Goal: Navigation & Orientation: Find specific page/section

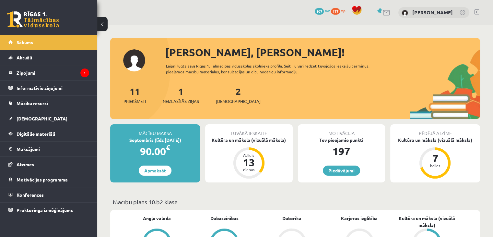
click at [183, 9] on div "0 Dāvanas 197 mP 177 xp [PERSON_NAME]" at bounding box center [295, 12] width 396 height 25
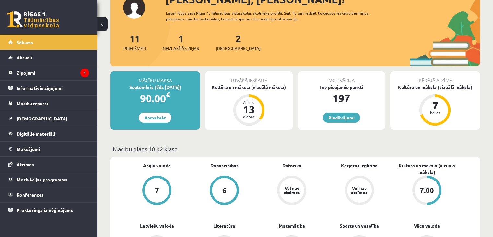
scroll to position [53, 0]
click at [61, 139] on link "Digitālie materiāli" at bounding box center [48, 133] width 81 height 15
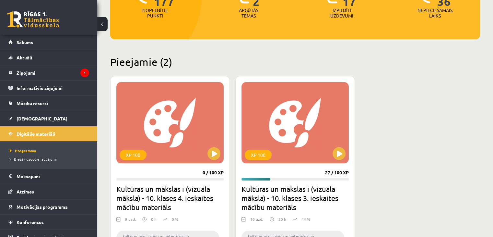
scroll to position [110, 0]
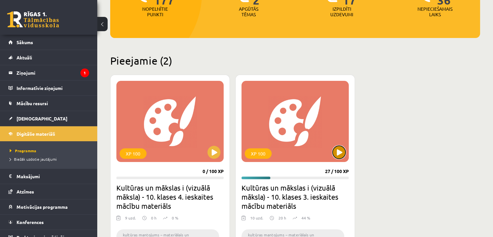
click at [335, 153] on button at bounding box center [338, 151] width 13 height 13
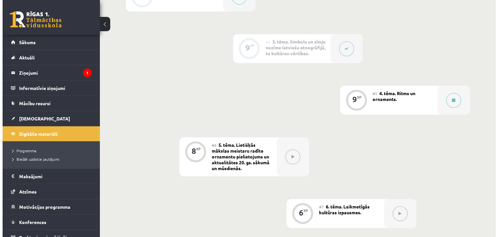
scroll to position [349, 0]
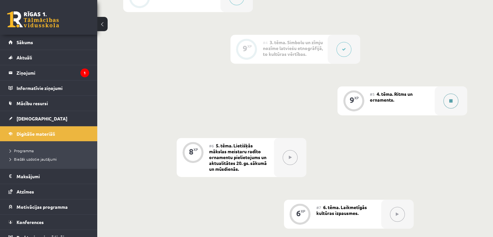
click at [450, 93] on button at bounding box center [450, 100] width 15 height 15
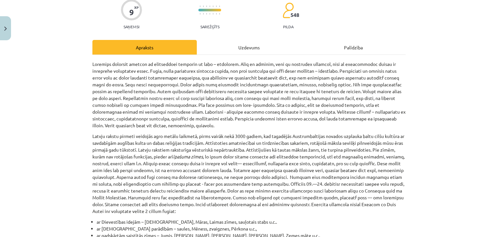
scroll to position [0, 0]
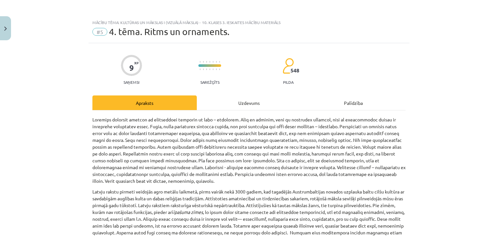
click at [231, 98] on div "Uzdevums" at bounding box center [249, 102] width 104 height 15
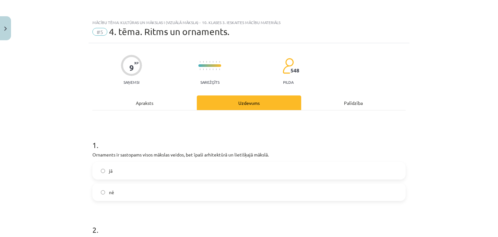
scroll to position [1, 0]
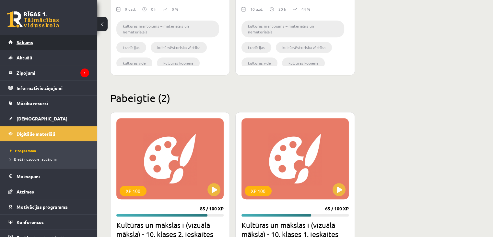
click at [38, 44] on link "Sākums" at bounding box center [48, 42] width 81 height 15
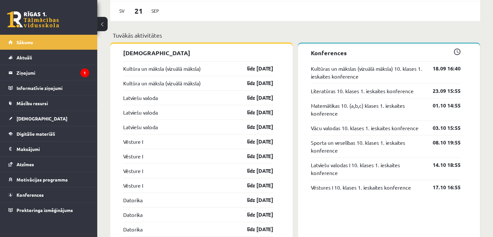
scroll to position [555, 0]
click at [60, 197] on link "Konferences" at bounding box center [48, 194] width 81 height 15
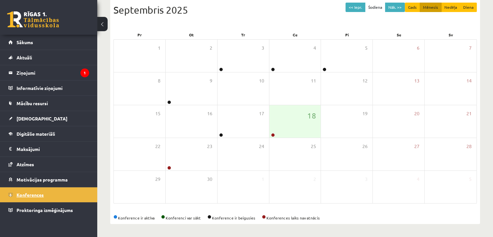
scroll to position [73, 0]
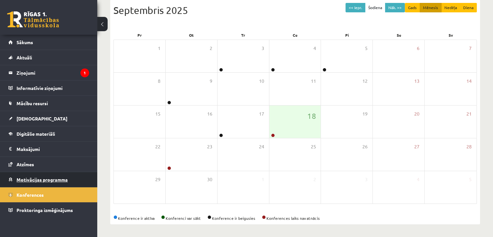
click at [29, 177] on span "Motivācijas programma" at bounding box center [42, 179] width 51 height 6
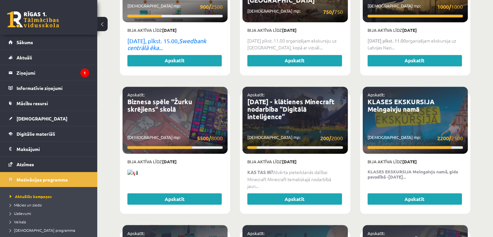
scroll to position [1055, 0]
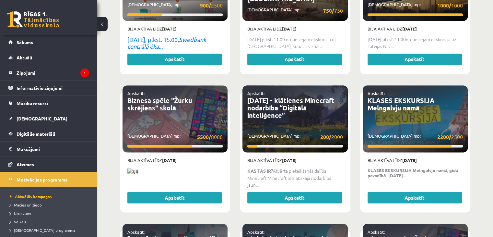
click at [21, 219] on span "Veikals" at bounding box center [18, 221] width 16 height 5
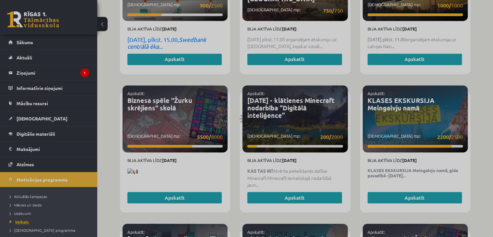
scroll to position [753, 0]
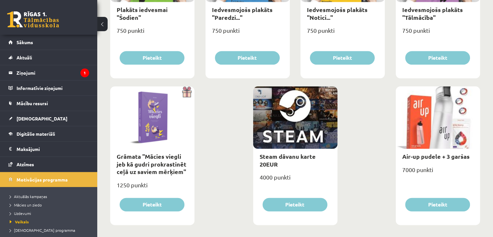
click at [303, 161] on div "Steam dāvanu karte 20EUR" at bounding box center [295, 159] width 84 height 23
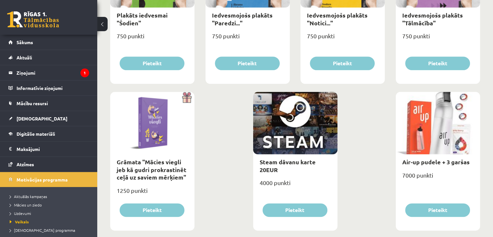
scroll to position [759, 0]
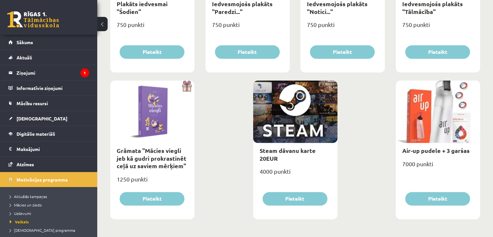
click at [29, 215] on li "Uzdevumi" at bounding box center [50, 213] width 81 height 8
click at [30, 212] on span "Uzdevumi" at bounding box center [22, 212] width 24 height 5
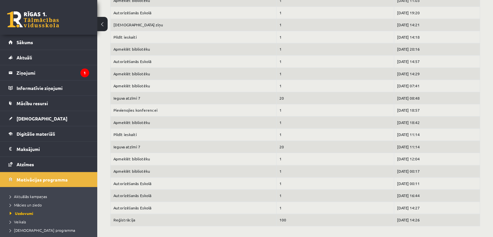
scroll to position [391, 0]
click at [58, 108] on link "Mācību resursi" at bounding box center [48, 103] width 81 height 15
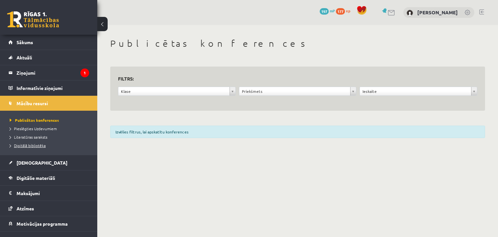
click at [42, 146] on span "Digitālā bibliotēka" at bounding box center [28, 145] width 36 height 5
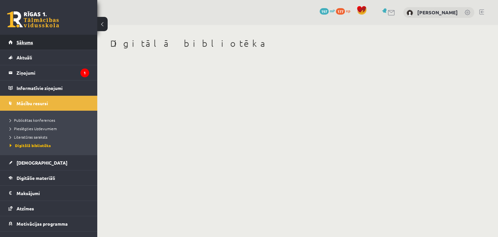
click at [34, 39] on link "Sākums" at bounding box center [48, 42] width 81 height 15
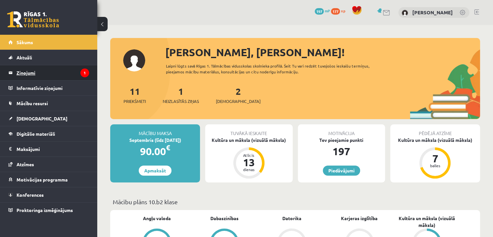
click at [44, 70] on legend "Ziņojumi 1" at bounding box center [53, 72] width 73 height 15
